Goal: Information Seeking & Learning: Learn about a topic

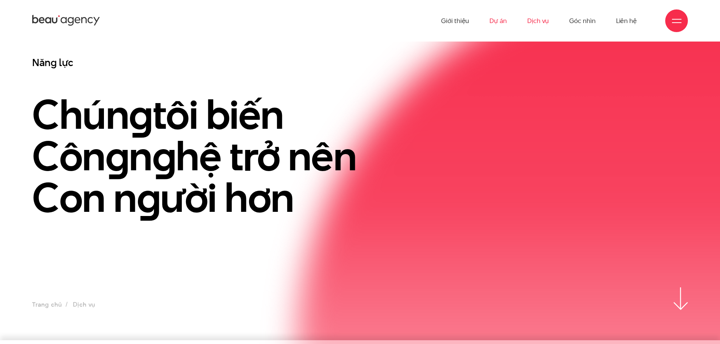
click at [502, 22] on link "Dự án" at bounding box center [498, 21] width 17 height 42
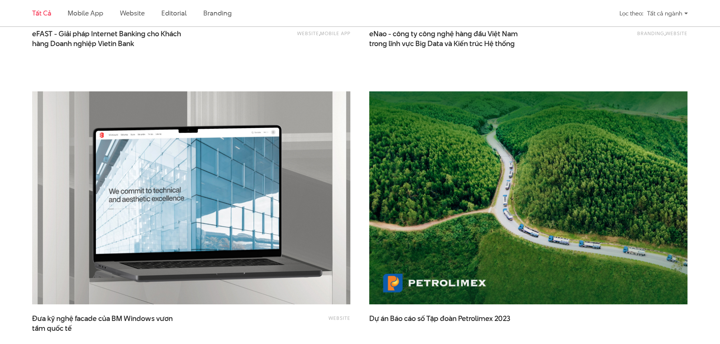
scroll to position [1134, 0]
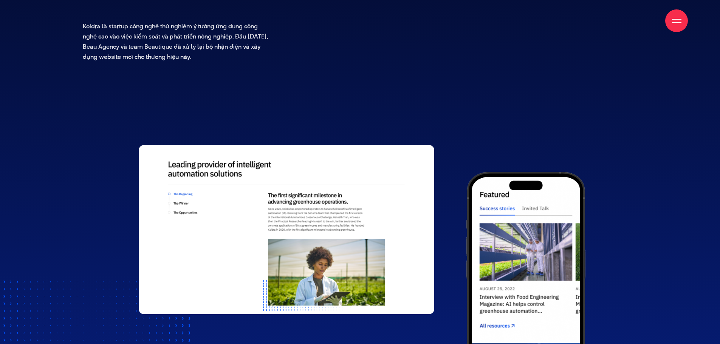
scroll to position [680, 0]
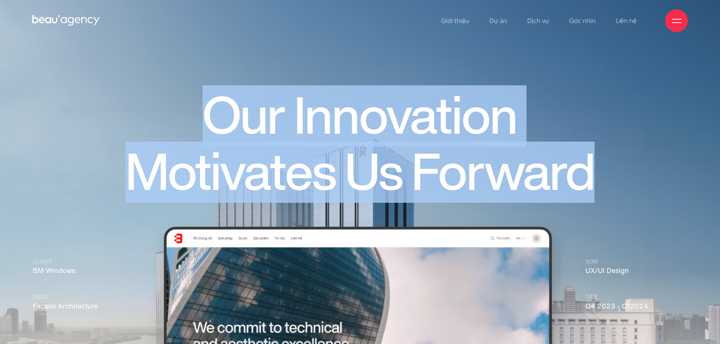
drag, startPoint x: 503, startPoint y: 170, endPoint x: 158, endPoint y: 79, distance: 357.7
click at [142, 100] on h1 "Our Innovation Motivates Us Forward" at bounding box center [360, 144] width 544 height 112
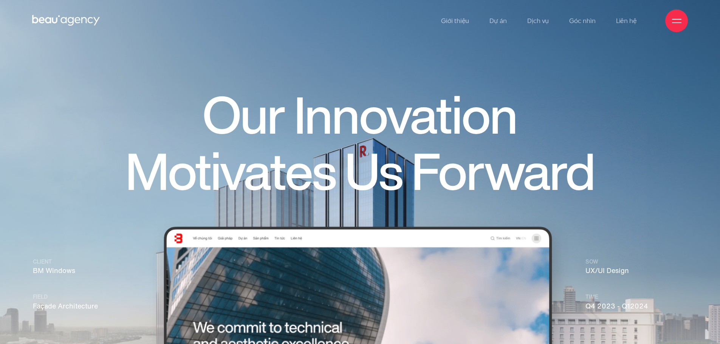
click at [226, 30] on div "Giới thiệu Dự án Dịch vụ Góc nhìn Liên hệ" at bounding box center [360, 21] width 656 height 42
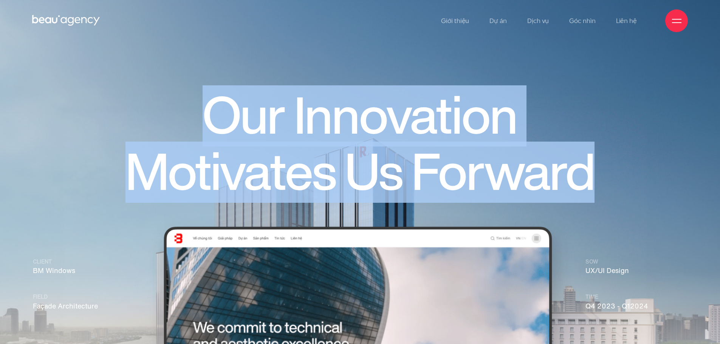
drag, startPoint x: 375, startPoint y: 129, endPoint x: 641, endPoint y: 188, distance: 271.7
click at [634, 188] on div "Our Innovation Motivates Us Forward" at bounding box center [360, 150] width 553 height 124
click at [643, 186] on img at bounding box center [360, 226] width 720 height 453
click at [680, 177] on img at bounding box center [360, 226] width 720 height 453
click at [692, 164] on img at bounding box center [360, 226] width 720 height 453
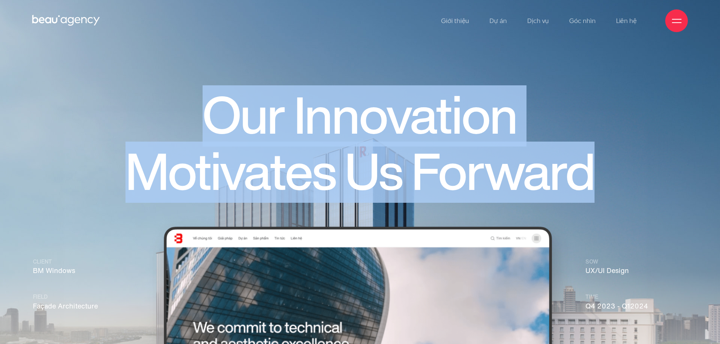
click at [651, 129] on img at bounding box center [360, 226] width 720 height 453
click at [77, 86] on img at bounding box center [360, 226] width 720 height 453
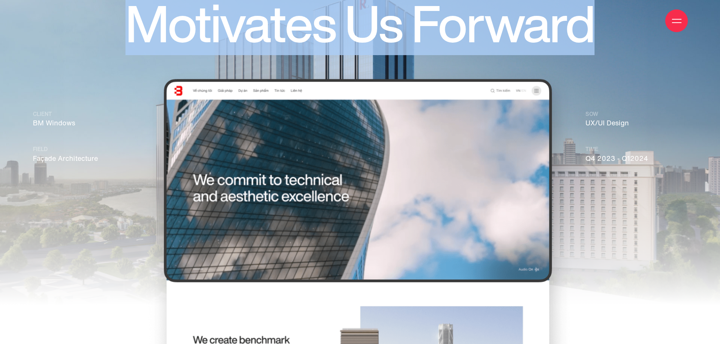
click at [0, 83] on img at bounding box center [360, 78] width 720 height 453
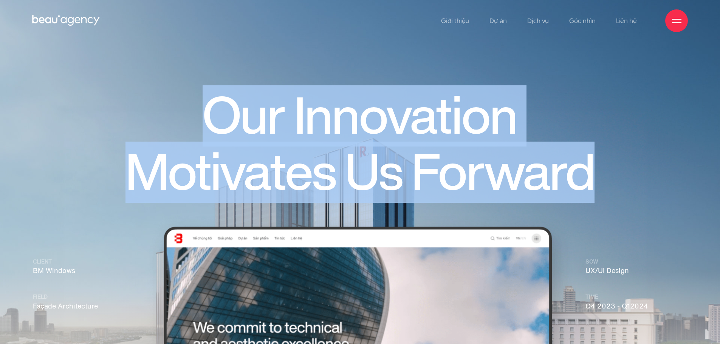
click at [7, 103] on img at bounding box center [360, 226] width 720 height 453
click at [247, 118] on h1 "Our Innovation Motivates Us Forward" at bounding box center [360, 144] width 544 height 112
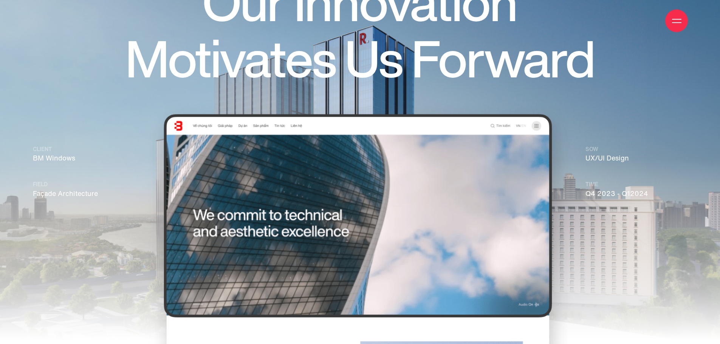
scroll to position [113, 0]
